Goal: Check status

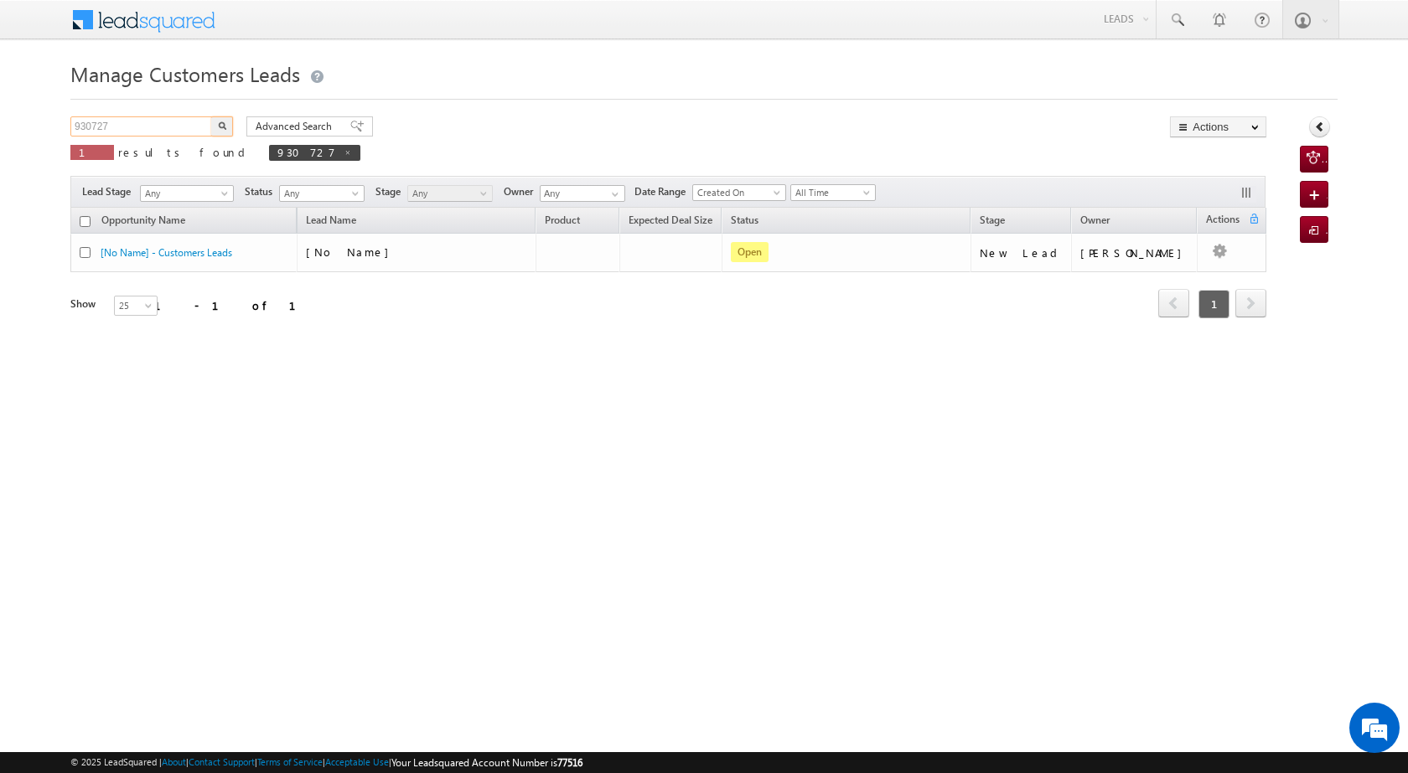
drag, startPoint x: 147, startPoint y: 120, endPoint x: 66, endPoint y: 125, distance: 80.6
click at [66, 125] on body "Menu [PERSON_NAME] [PERSON_NAME] a2@ks erve." at bounding box center [704, 237] width 1408 height 475
paste input "1501"
type input "931501"
click at [221, 124] on img "button" at bounding box center [222, 125] width 8 height 8
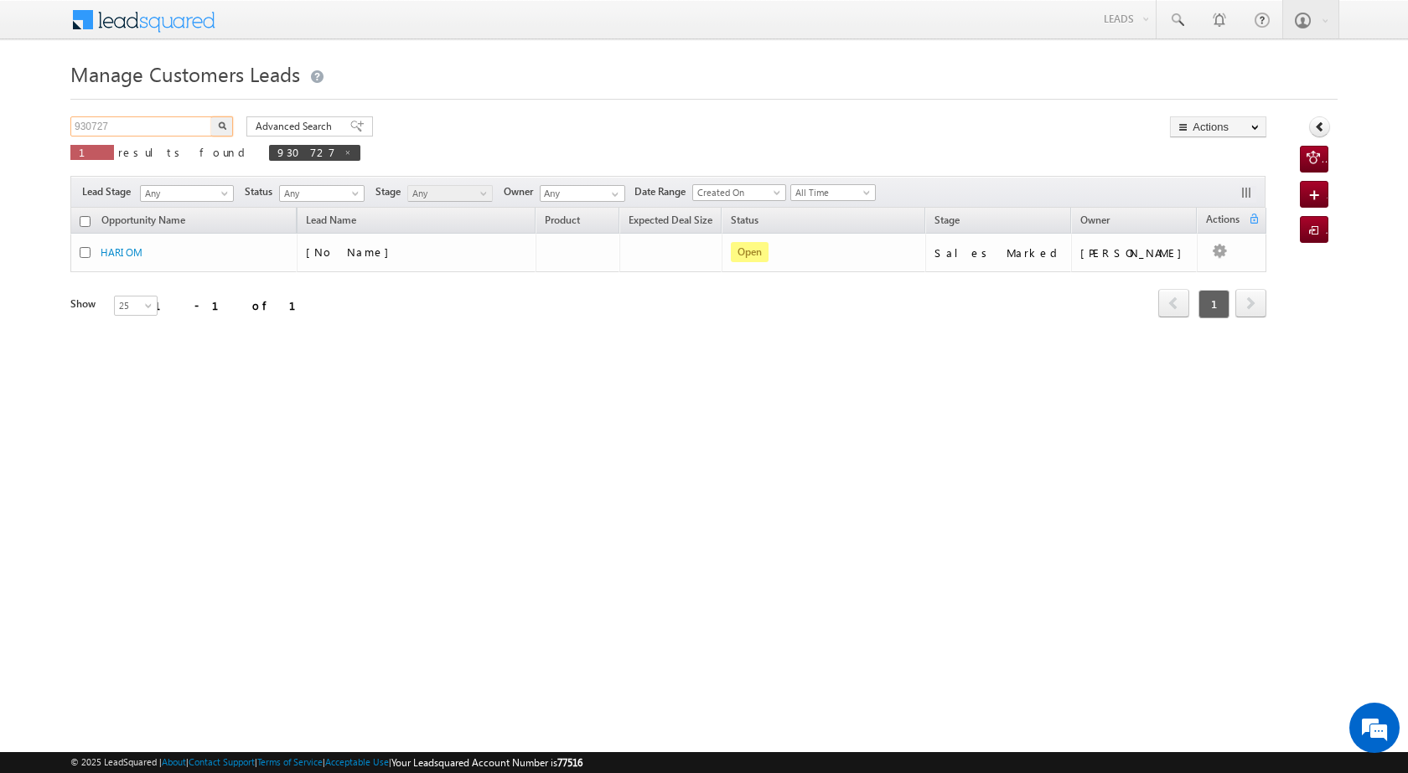
drag, startPoint x: 115, startPoint y: 122, endPoint x: 67, endPoint y: 122, distance: 47.8
click at [67, 122] on body "Menu [PERSON_NAME] [PERSON_NAME] a2@ks erve." at bounding box center [704, 237] width 1408 height 475
paste input "1501"
type input "931501"
click at [215, 124] on button "button" at bounding box center [222, 126] width 22 height 20
